Goal: Task Accomplishment & Management: Use online tool/utility

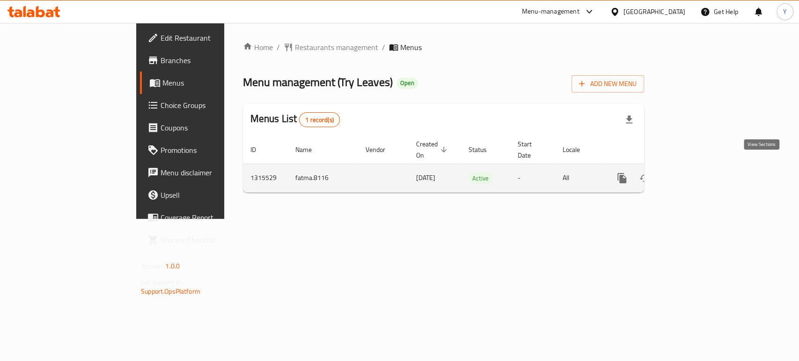
click at [695, 173] on icon "enhanced table" at bounding box center [689, 178] width 11 height 11
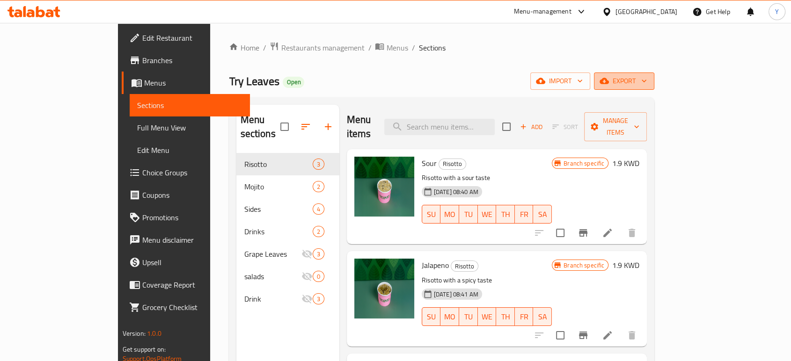
click at [655, 82] on button "export" at bounding box center [624, 81] width 60 height 17
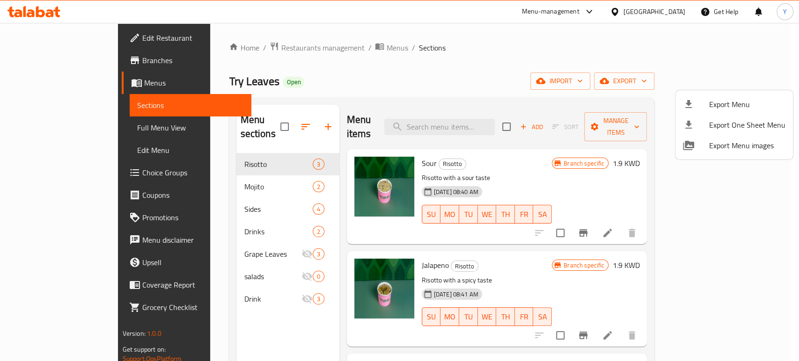
click at [366, 115] on div at bounding box center [399, 180] width 799 height 361
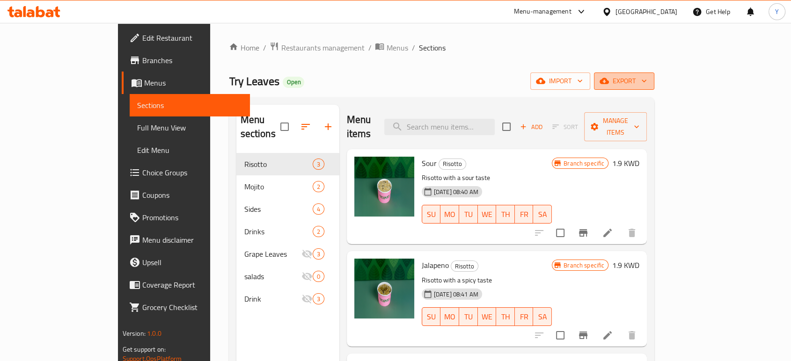
click at [649, 82] on icon "button" at bounding box center [644, 80] width 9 height 9
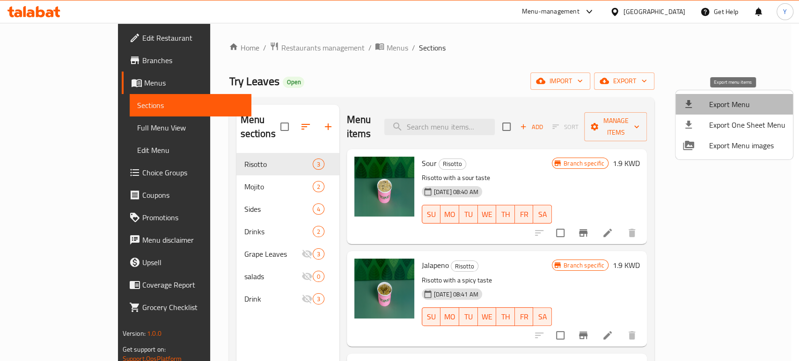
click at [743, 104] on span "Export Menu" at bounding box center [747, 104] width 76 height 11
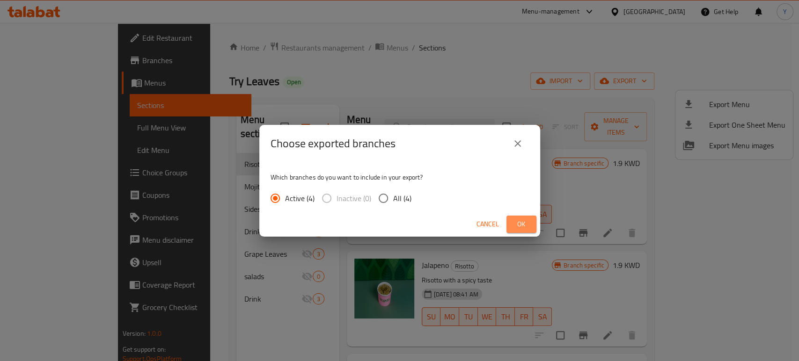
click at [516, 226] on span "Ok" at bounding box center [521, 225] width 15 height 12
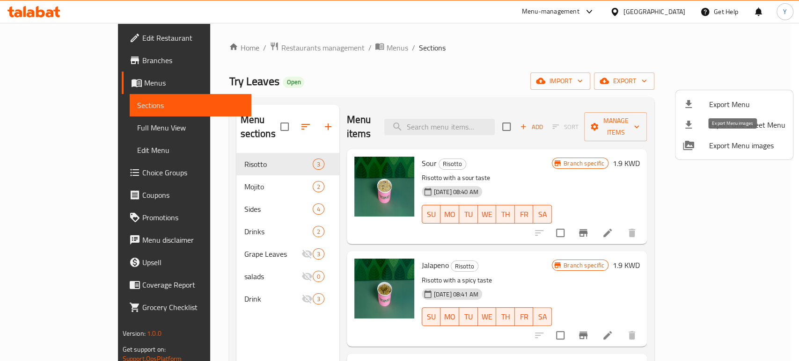
click at [744, 145] on span "Export Menu images" at bounding box center [747, 145] width 76 height 11
click at [190, 227] on div at bounding box center [399, 180] width 799 height 361
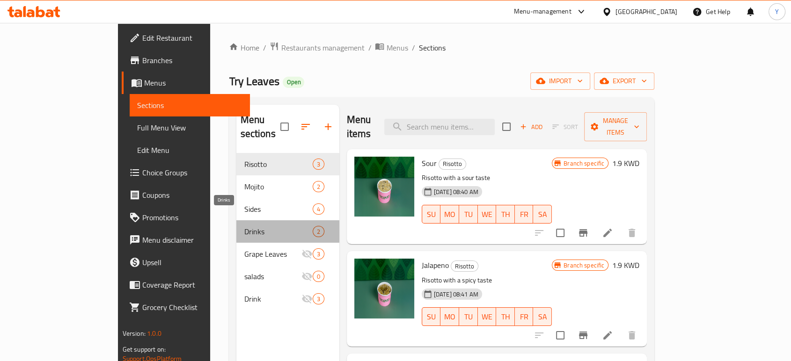
click at [244, 226] on span "Drinks" at bounding box center [278, 231] width 68 height 11
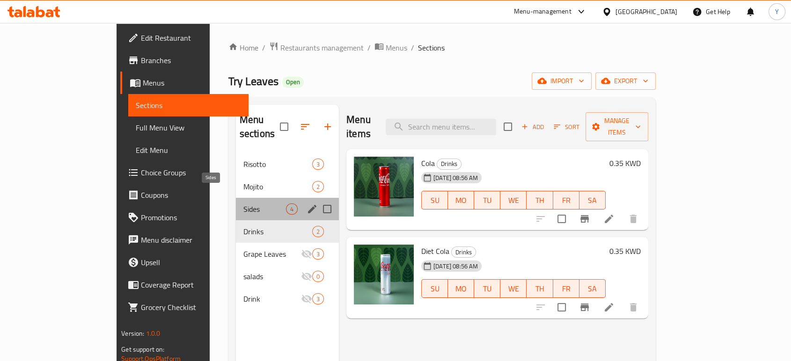
click at [243, 204] on span "Sides" at bounding box center [264, 209] width 43 height 11
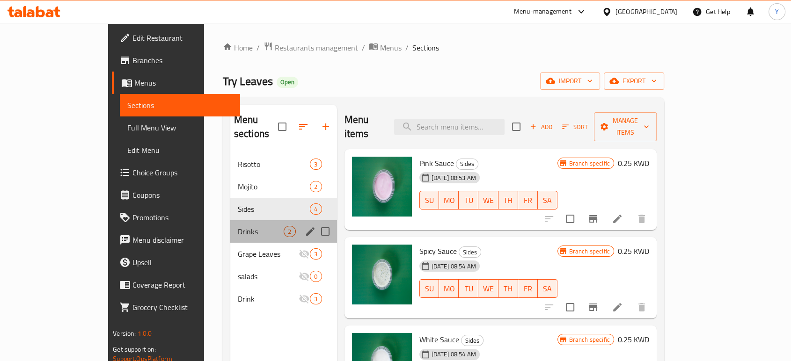
click at [230, 225] on div "Drinks 2" at bounding box center [283, 232] width 107 height 22
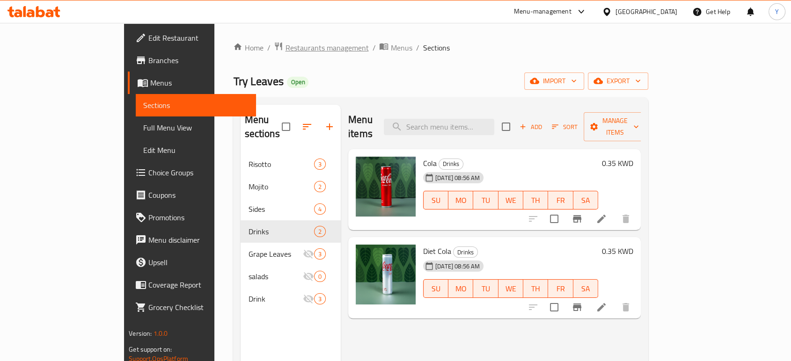
click at [285, 51] on span "Restaurants management" at bounding box center [326, 47] width 83 height 11
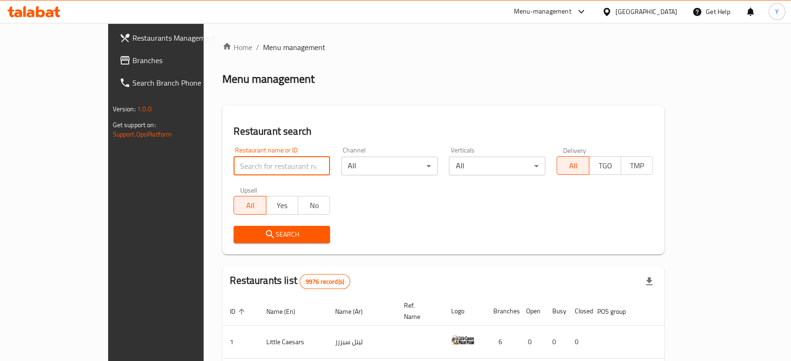
click at [235, 172] on input "search" at bounding box center [282, 166] width 96 height 19
click button "Search" at bounding box center [282, 234] width 96 height 17
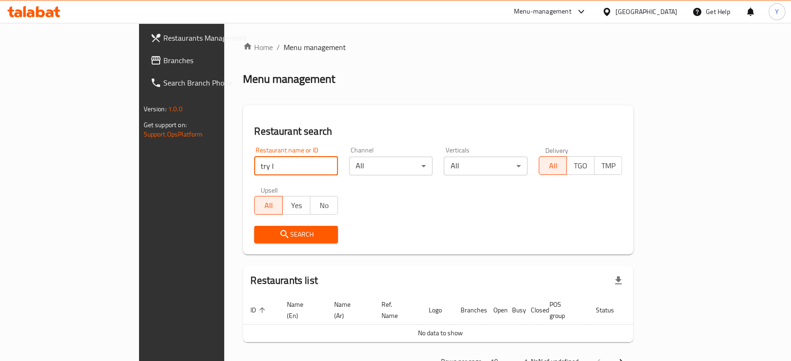
click at [564, 238] on div "Search" at bounding box center [438, 235] width 379 height 29
click at [279, 164] on input "try l" at bounding box center [296, 166] width 84 height 19
click button "Search" at bounding box center [296, 234] width 84 height 17
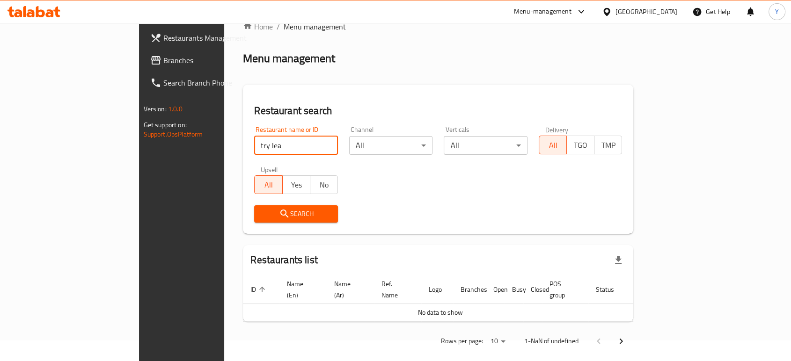
click button "Search" at bounding box center [296, 214] width 84 height 17
click at [254, 152] on input "try" at bounding box center [296, 145] width 84 height 19
click at [254, 222] on button "Search" at bounding box center [296, 214] width 84 height 17
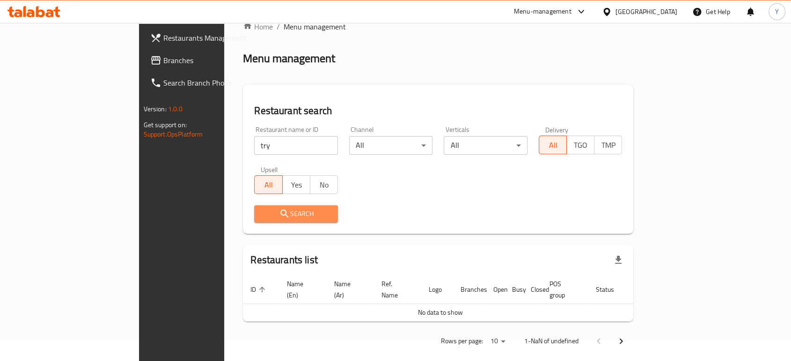
drag, startPoint x: 199, startPoint y: 222, endPoint x: 191, endPoint y: 217, distance: 10.3
click at [262, 217] on span "Search" at bounding box center [296, 214] width 69 height 12
click at [254, 148] on input "try" at bounding box center [296, 145] width 84 height 19
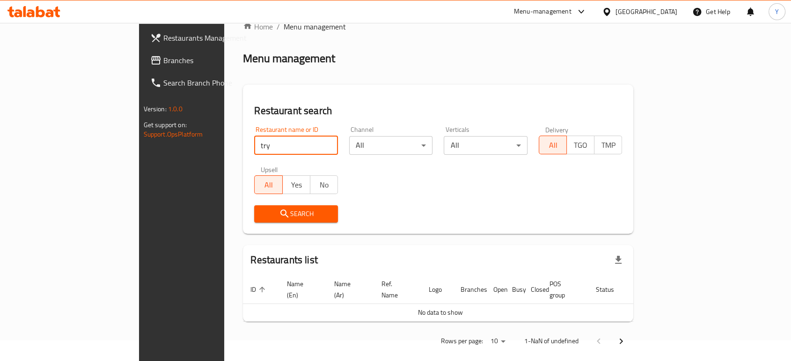
click at [254, 148] on input "try" at bounding box center [296, 145] width 84 height 19
click button "Search" at bounding box center [296, 214] width 84 height 17
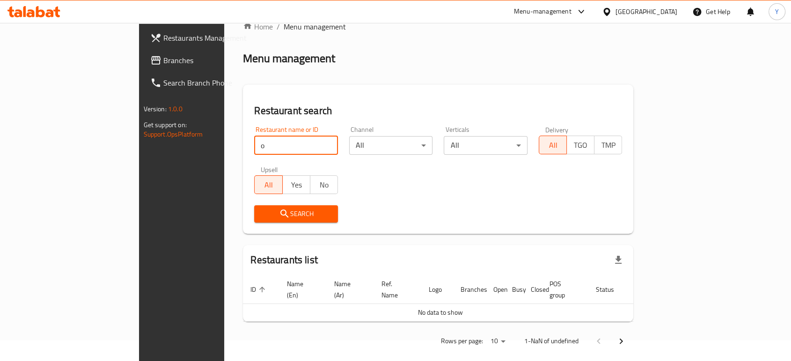
type input "o"
click button "Search" at bounding box center [296, 214] width 84 height 17
